Goal: Information Seeking & Learning: Learn about a topic

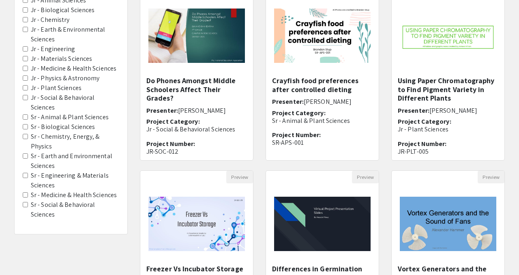
scroll to position [105, 0]
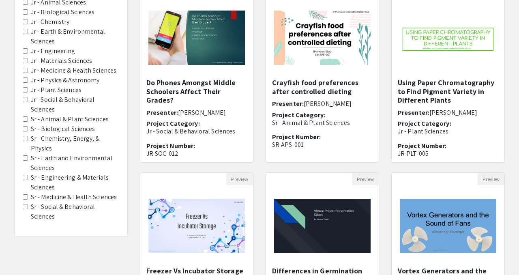
click at [63, 124] on label "Sr - Biological Sciences" at bounding box center [63, 129] width 64 height 10
click at [28, 126] on Sciences "Sr - Biological Sciences" at bounding box center [25, 128] width 5 height 5
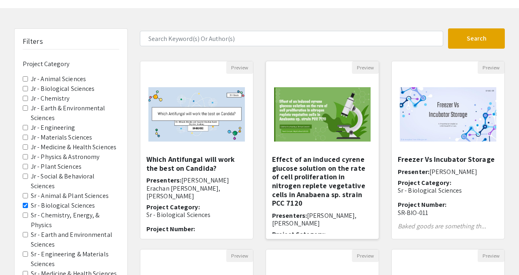
scroll to position [36, 0]
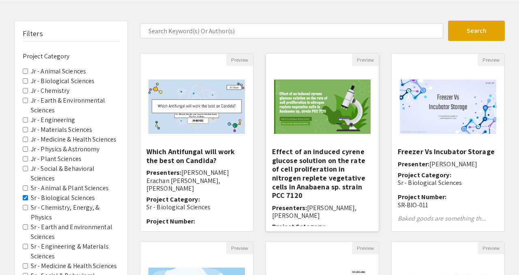
click at [321, 170] on h5 "Effect of an induced cyrene glucose solution on the rate of cell proliferation …" at bounding box center [322, 173] width 101 height 53
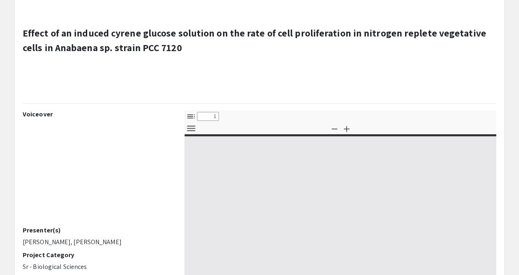
select select "custom"
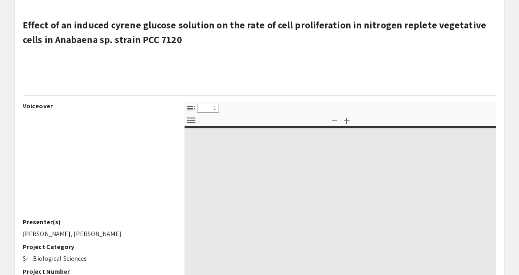
type input "0"
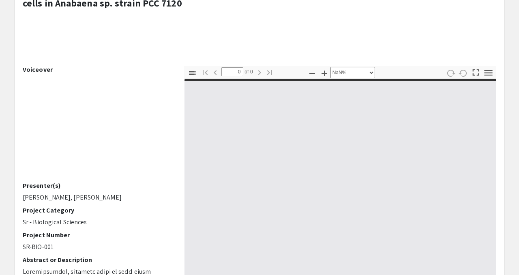
scroll to position [113, 0]
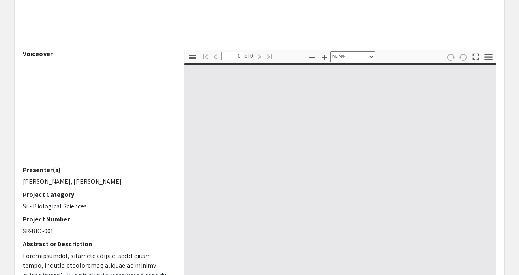
select select "auto"
type input "1"
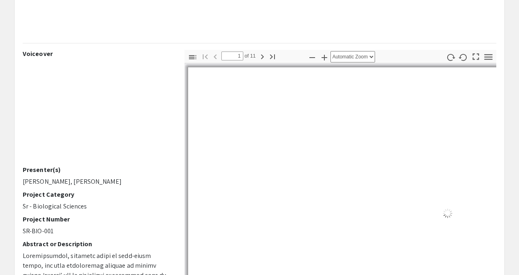
scroll to position [169, 0]
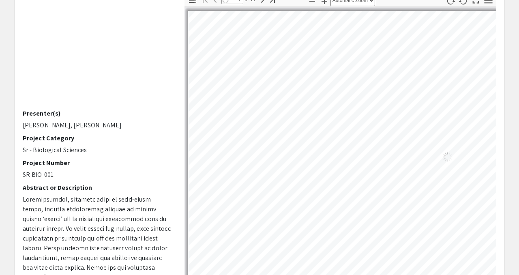
select select "auto"
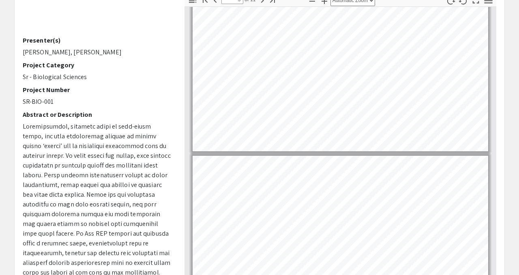
scroll to position [558, 0]
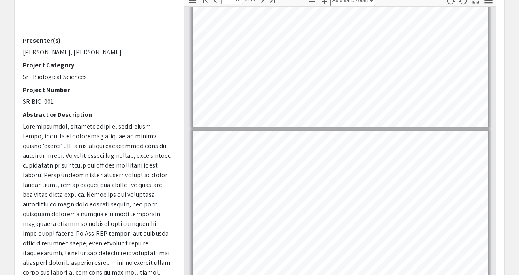
type input "11"
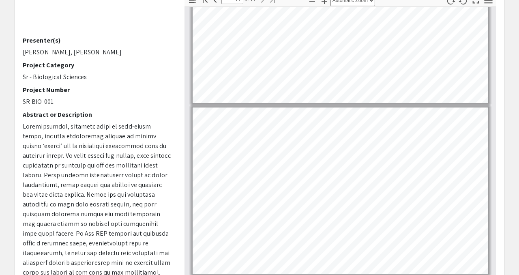
scroll to position [306, 0]
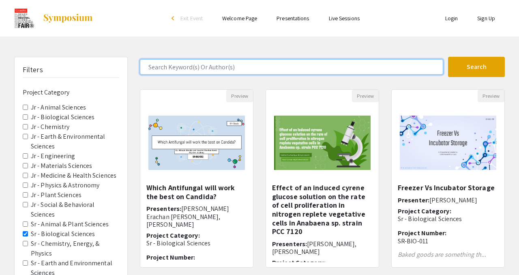
click at [388, 63] on input "Search Keyword(s) Or Author(s)" at bounding box center [291, 66] width 303 height 15
click at [448, 57] on button "Search" at bounding box center [476, 67] width 57 height 20
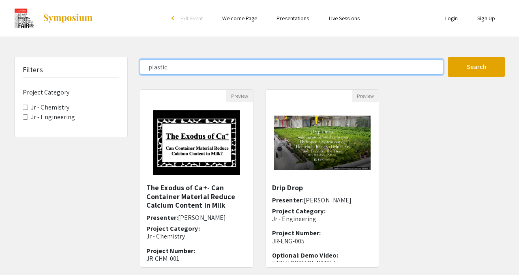
click at [319, 64] on input "plastic" at bounding box center [291, 66] width 303 height 15
type input "p"
